Goal: Transaction & Acquisition: Purchase product/service

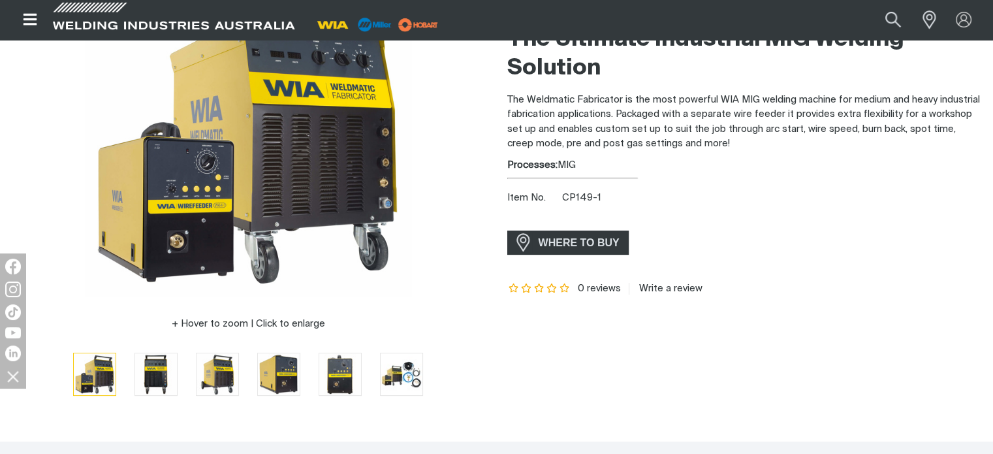
scroll to position [131, 0]
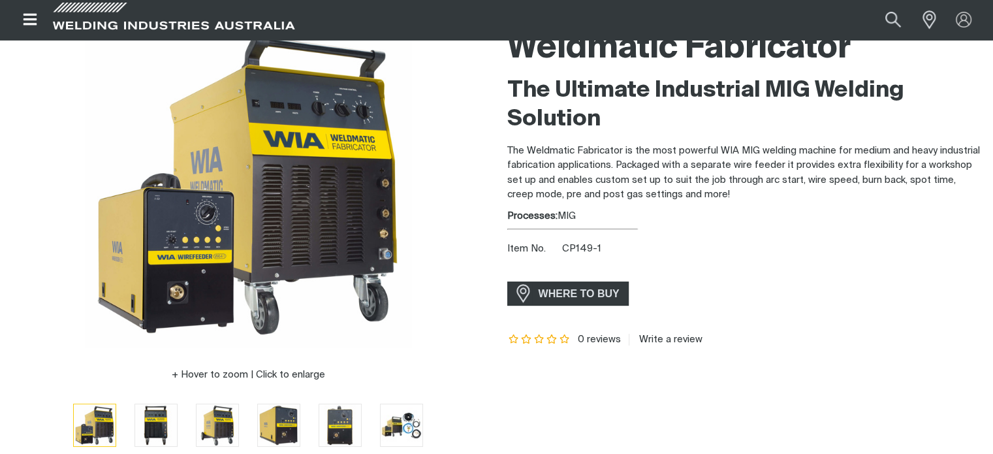
scroll to position [131, 0]
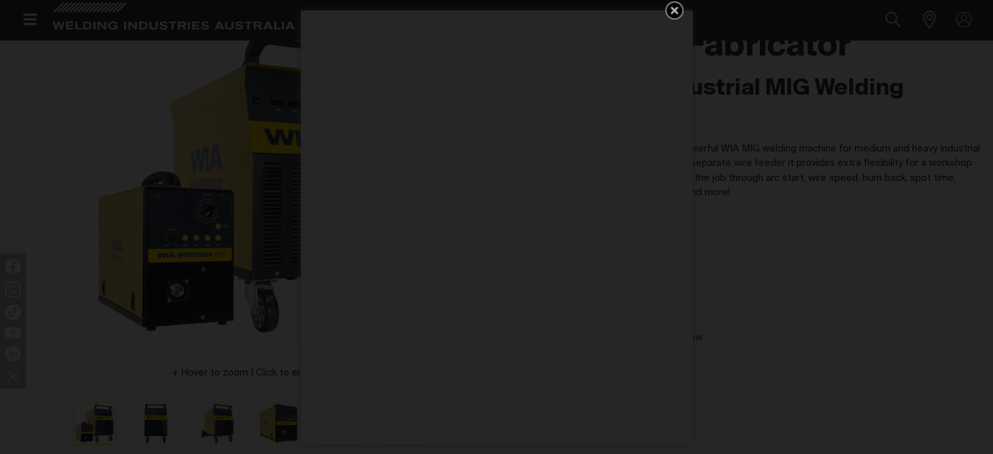
drag, startPoint x: 675, startPoint y: 6, endPoint x: 673, endPoint y: 19, distance: 13.1
click at [675, 7] on icon "Get 5 WIA Welding Guides Free!" at bounding box center [674, 11] width 16 height 16
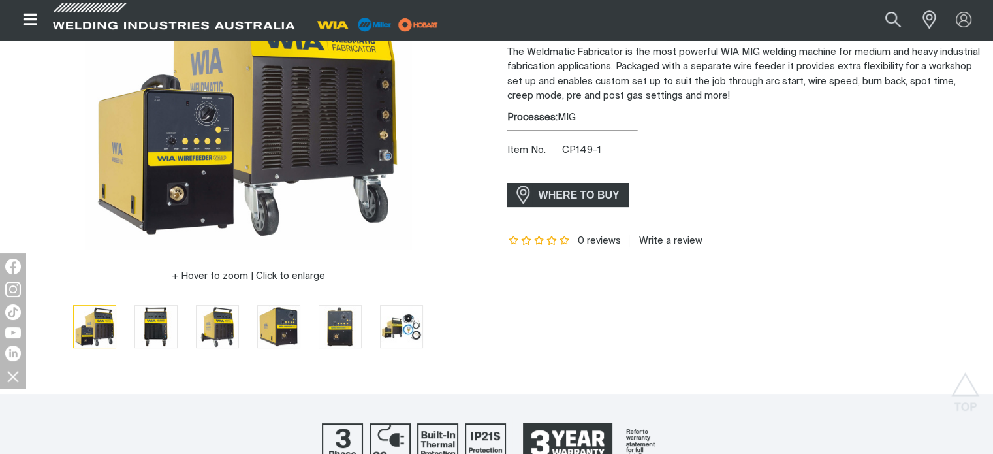
scroll to position [196, 0]
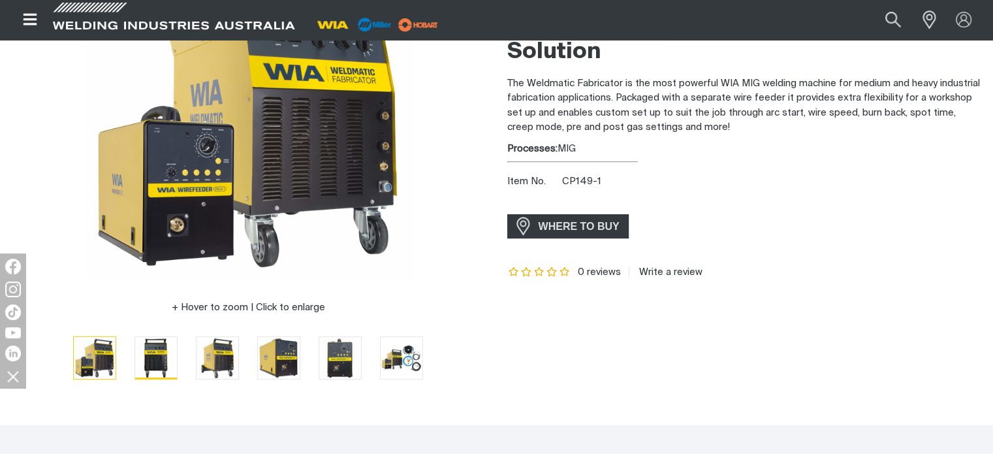
click at [153, 352] on img "Go to slide 2" at bounding box center [156, 358] width 42 height 42
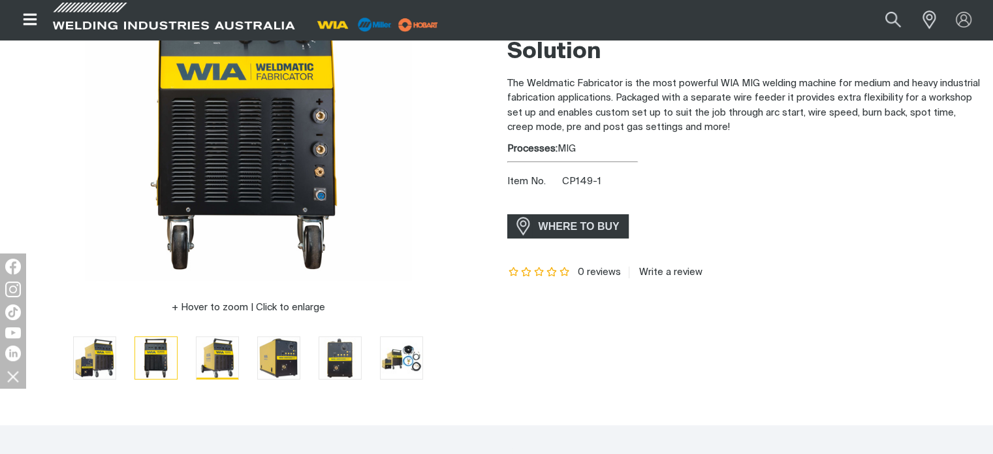
click at [209, 352] on img "Go to slide 3" at bounding box center [217, 358] width 42 height 42
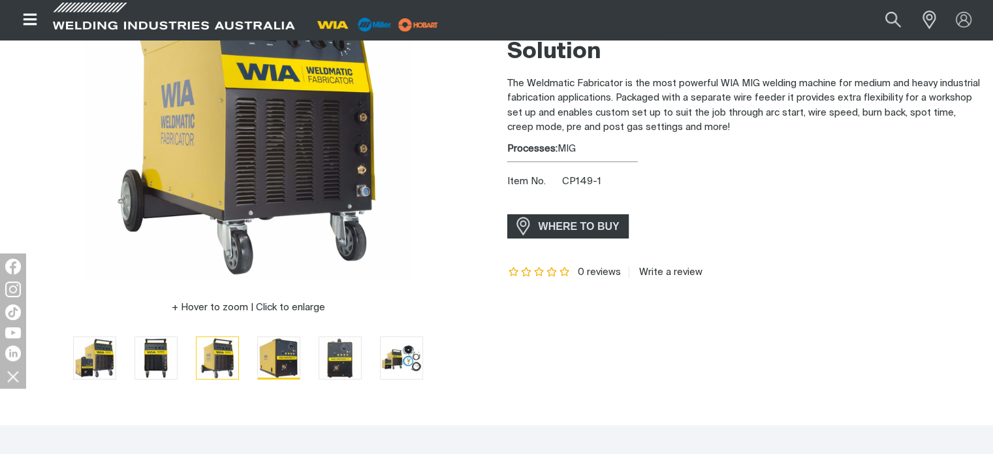
click at [293, 360] on img "Go to slide 4" at bounding box center [279, 358] width 42 height 42
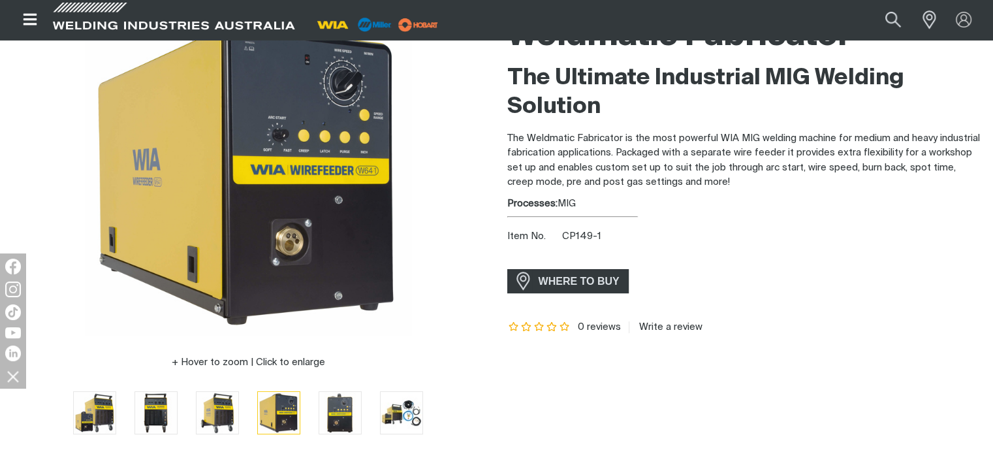
scroll to position [131, 0]
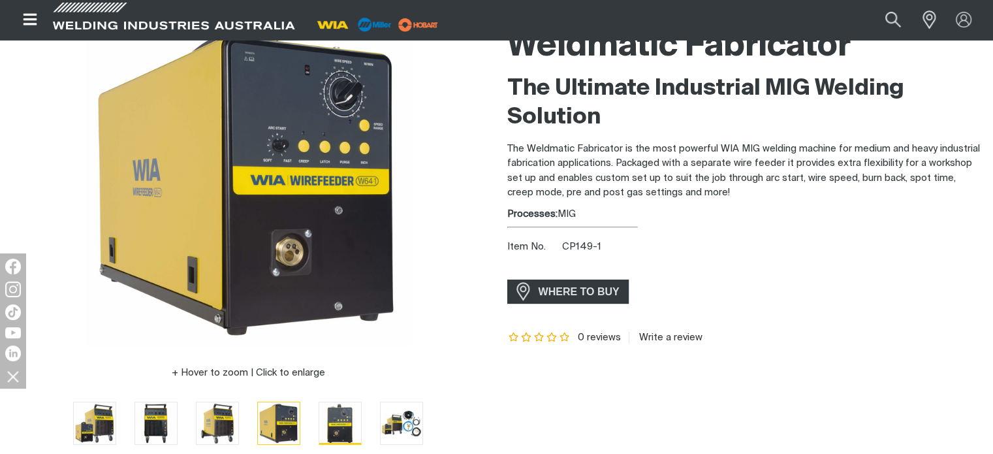
click at [345, 434] on img "Go to slide 5" at bounding box center [340, 423] width 42 height 42
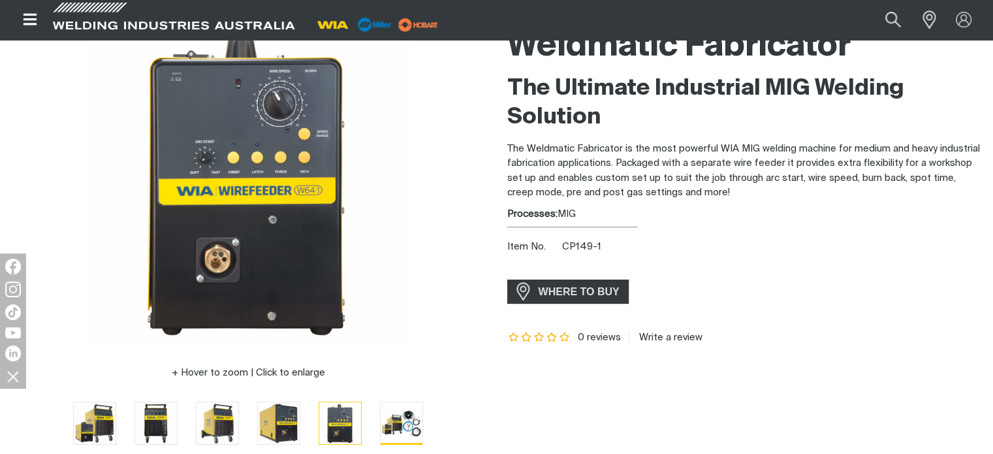
click at [403, 433] on img "Go to slide 6" at bounding box center [401, 422] width 42 height 41
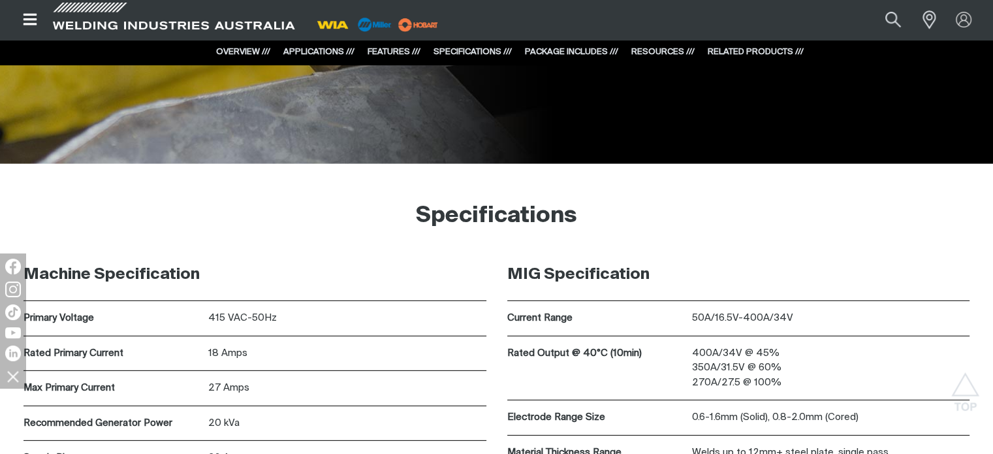
scroll to position [3915, 0]
